Goal: Use online tool/utility

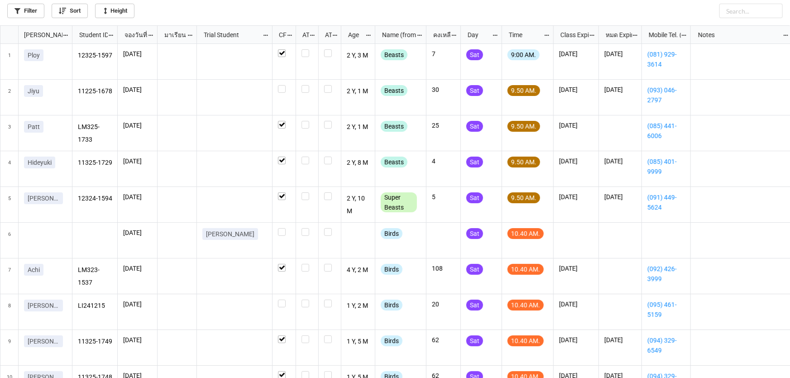
scroll to position [5, 5]
click at [281, 85] on label "grid" at bounding box center [284, 85] width 12 height 0
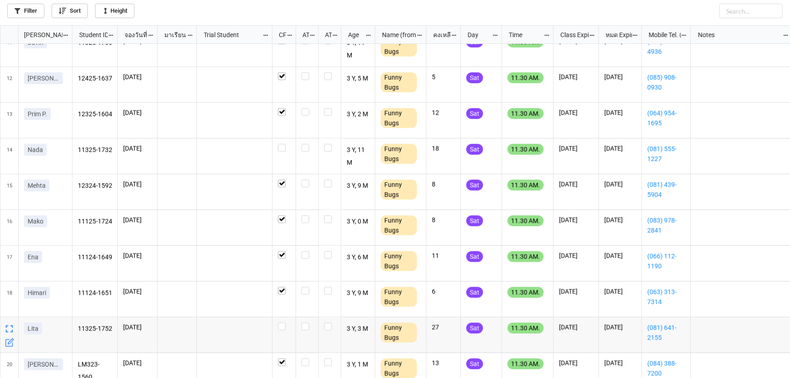
scroll to position [412, 0]
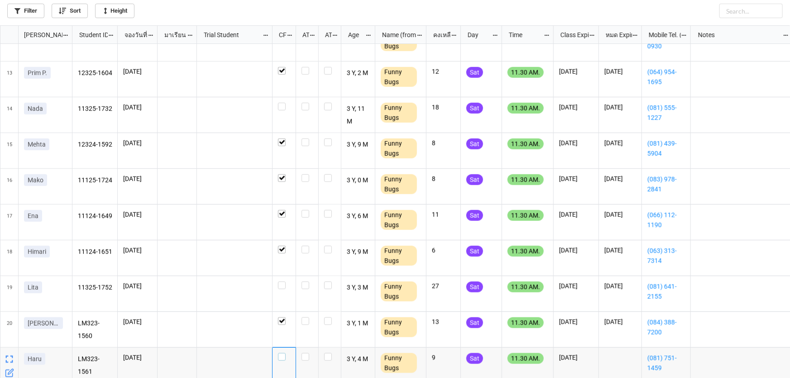
click at [285, 353] on label "grid" at bounding box center [284, 353] width 12 height 0
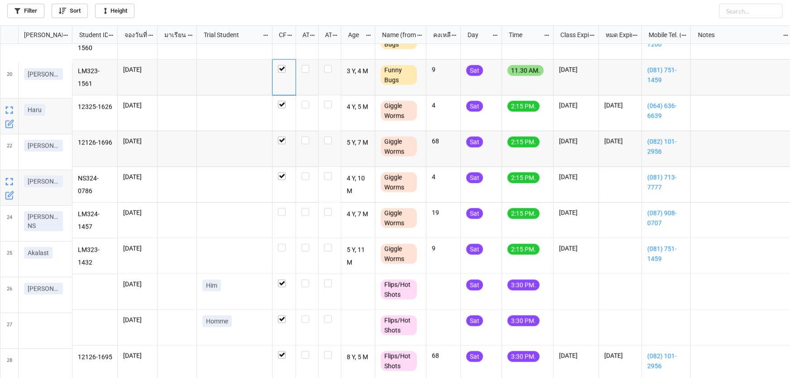
scroll to position [699, 0]
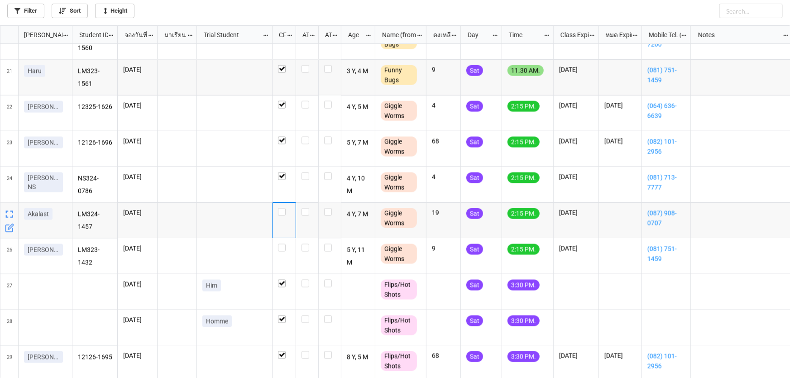
click at [282, 216] on div "grid" at bounding box center [285, 221] width 24 height 36
click at [282, 208] on label "grid" at bounding box center [284, 208] width 12 height 0
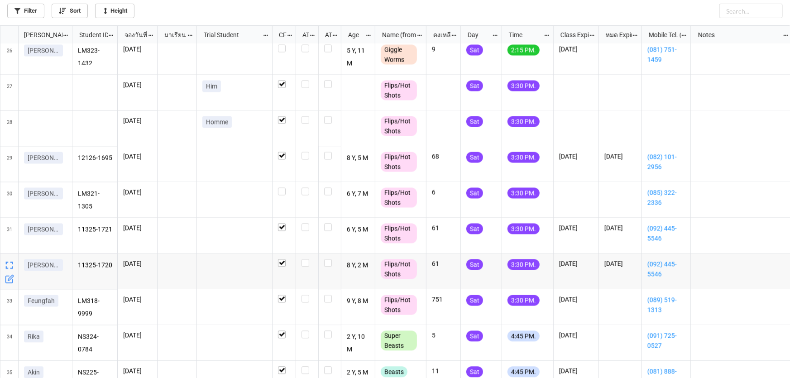
scroll to position [957, 0]
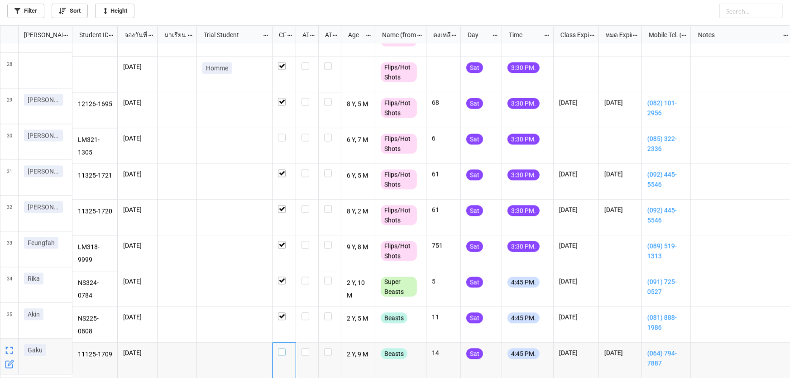
click at [285, 348] on label "grid" at bounding box center [284, 348] width 12 height 0
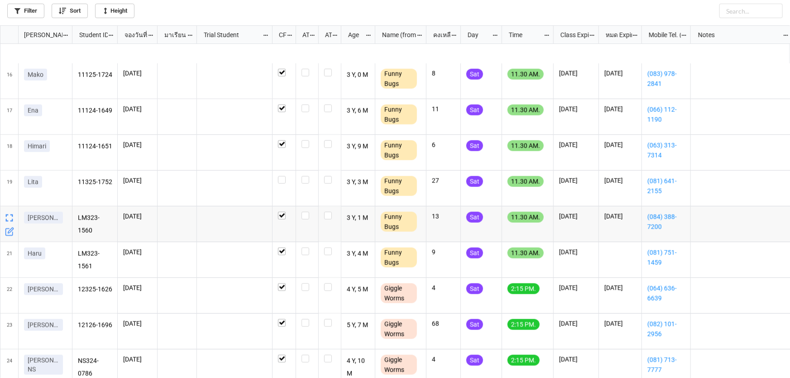
scroll to position [546, 0]
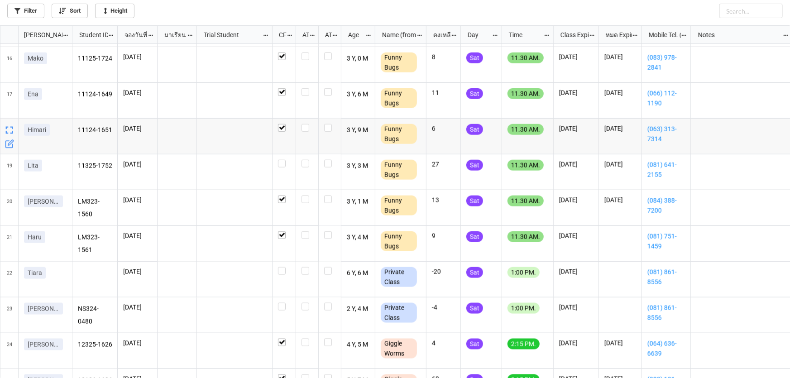
scroll to position [535, 0]
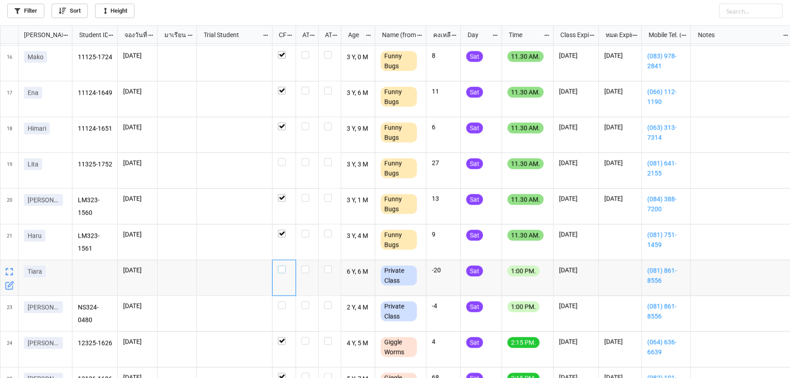
click at [283, 266] on label "grid" at bounding box center [284, 266] width 12 height 0
click at [287, 303] on div "grid" at bounding box center [284, 306] width 12 height 8
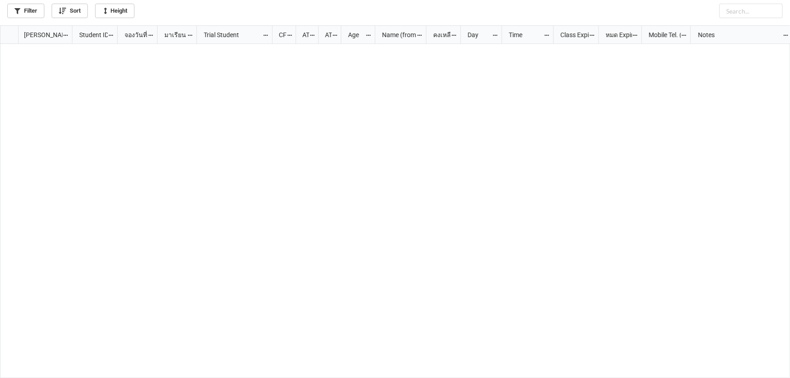
scroll to position [0, 0]
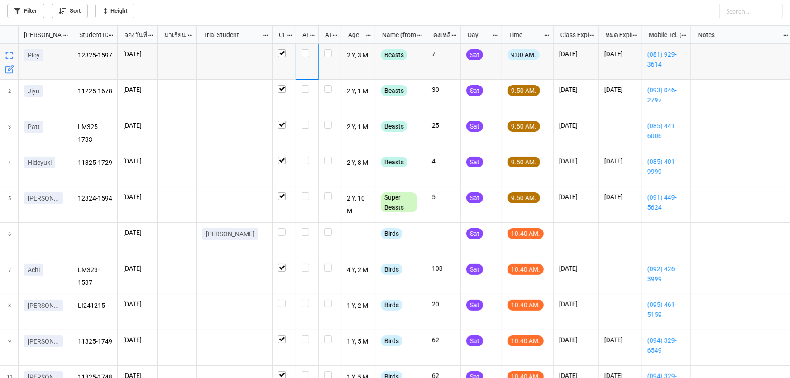
click at [300, 50] on div "grid" at bounding box center [307, 62] width 23 height 36
click at [305, 49] on label "grid" at bounding box center [307, 49] width 11 height 0
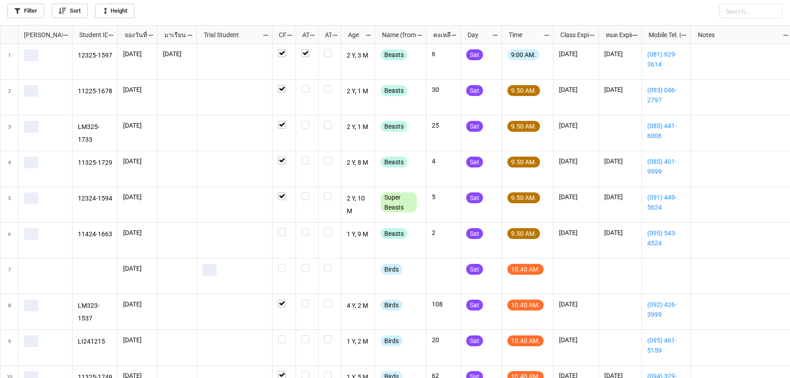
scroll to position [348, 785]
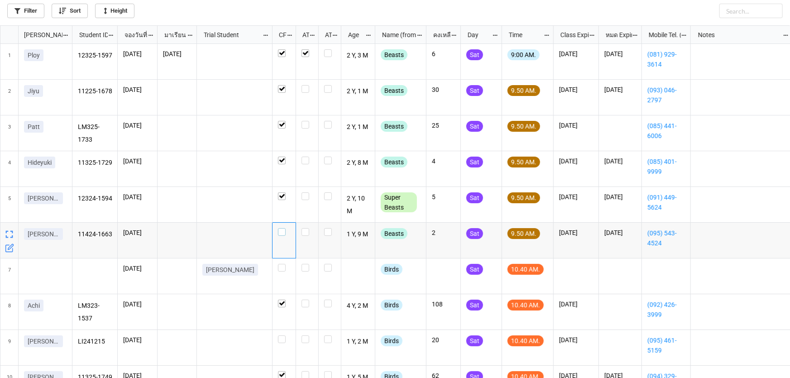
drag, startPoint x: 280, startPoint y: 234, endPoint x: 326, endPoint y: 238, distance: 46.8
click at [280, 228] on label "grid" at bounding box center [284, 228] width 12 height 0
